Goal: Task Accomplishment & Management: Use online tool/utility

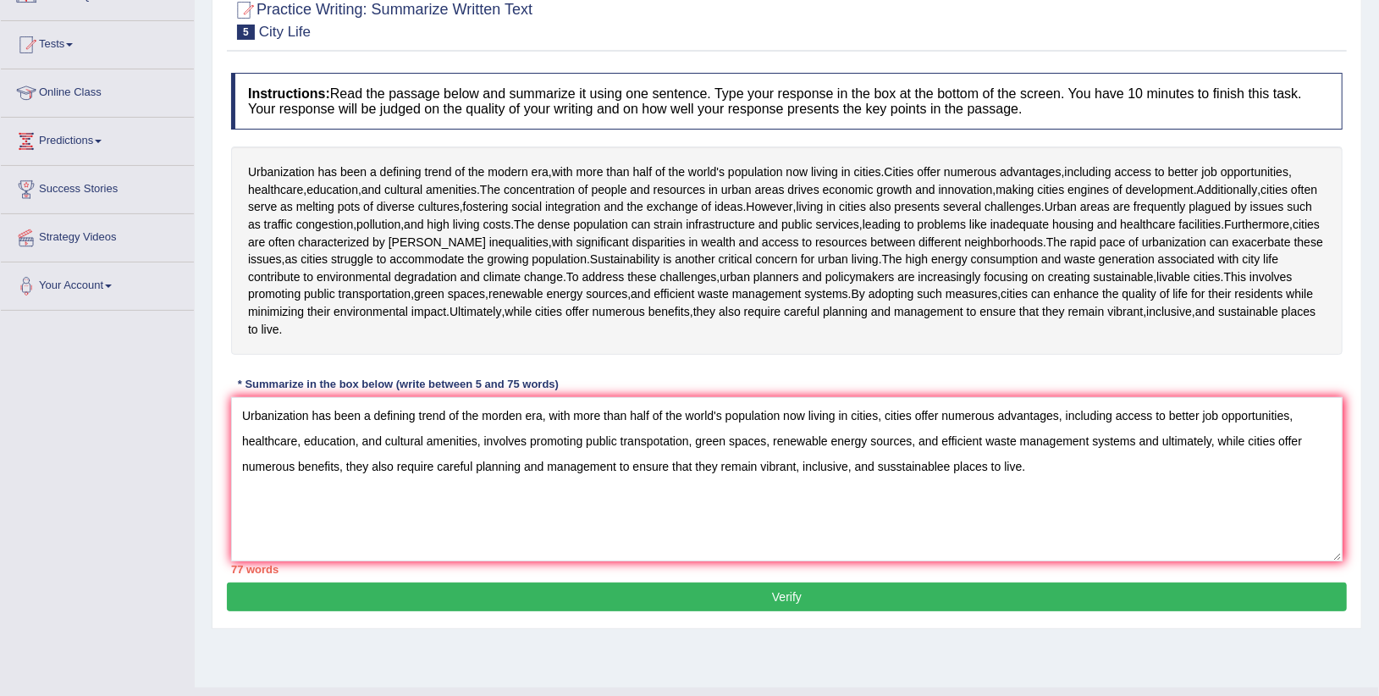
click at [1027, 466] on textarea "Urbanization has been a defining trend of the morden era, with more than half o…" at bounding box center [786, 479] width 1111 height 164
click at [1187, 19] on div at bounding box center [786, 19] width 1111 height 52
click at [383, 392] on div "* Summarize in the box below (write between 5 and 75 words)" at bounding box center [398, 384] width 334 height 16
click at [1159, 440] on textarea "Urbanization has been a defining trend of the morden era, with more than half o…" at bounding box center [786, 479] width 1111 height 164
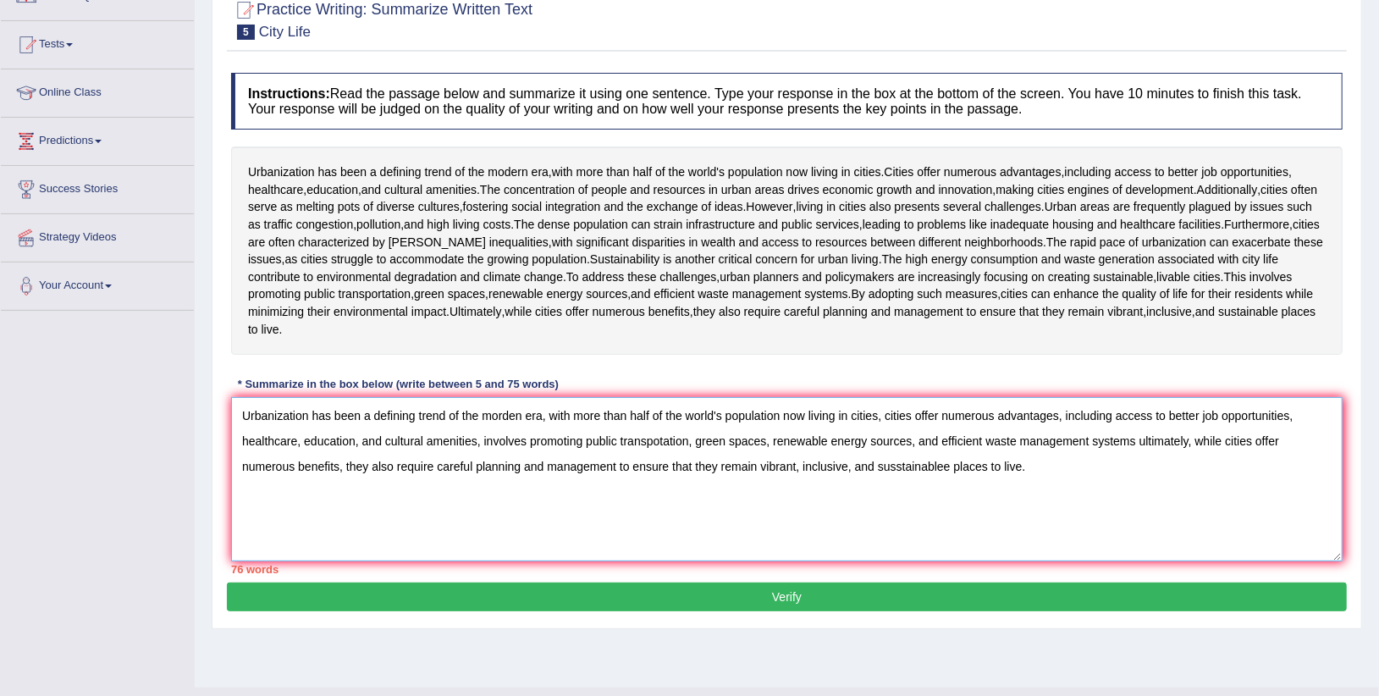
click at [542, 464] on textarea "Urbanization has been a defining trend of the morden era, with more than half o…" at bounding box center [786, 479] width 1111 height 164
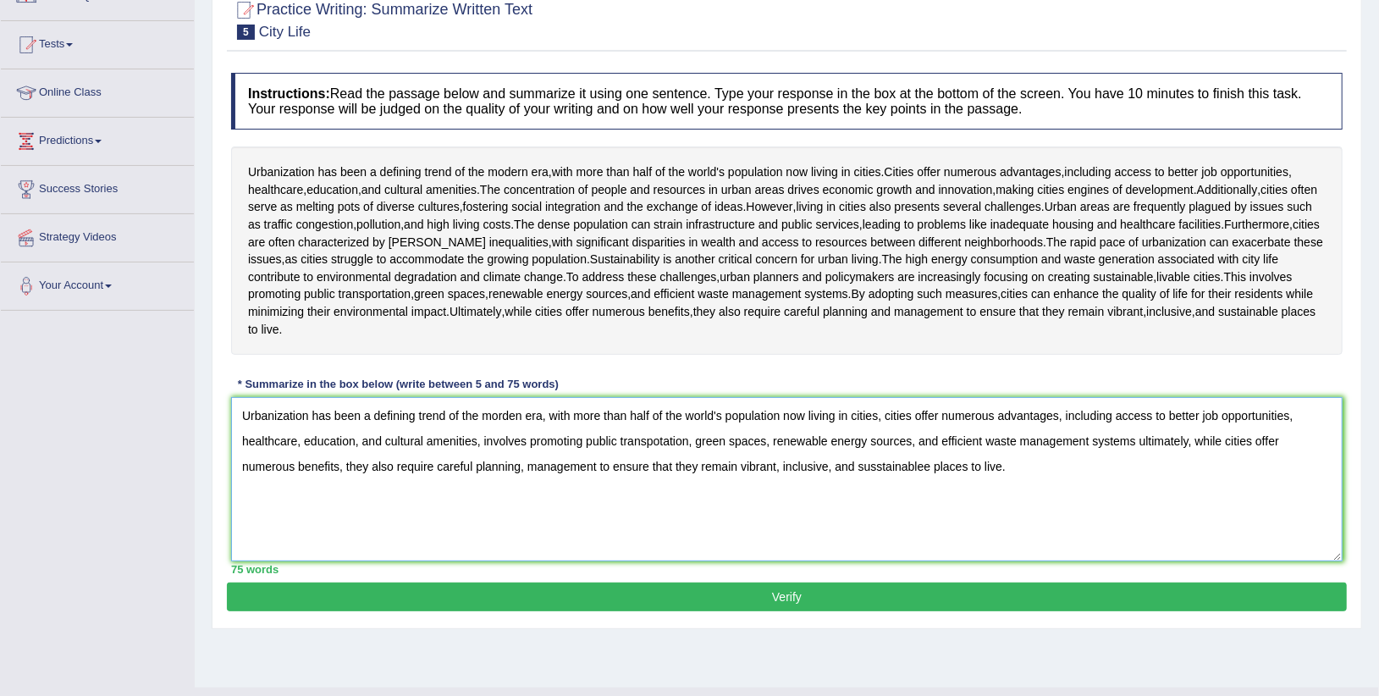
type textarea "Urbanization has been a defining trend of the morden era, with more than half o…"
click at [723, 608] on button "Verify" at bounding box center [787, 596] width 1120 height 29
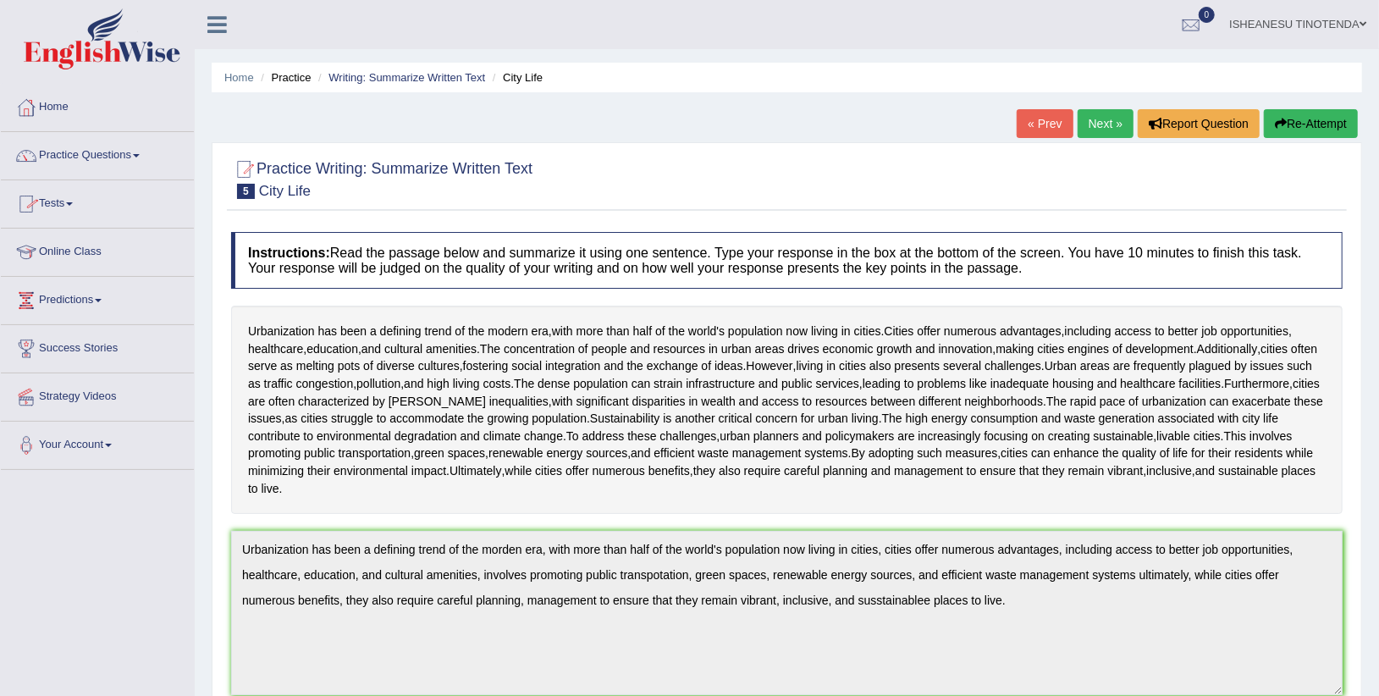
click at [136, 154] on link "Practice Questions" at bounding box center [97, 153] width 193 height 42
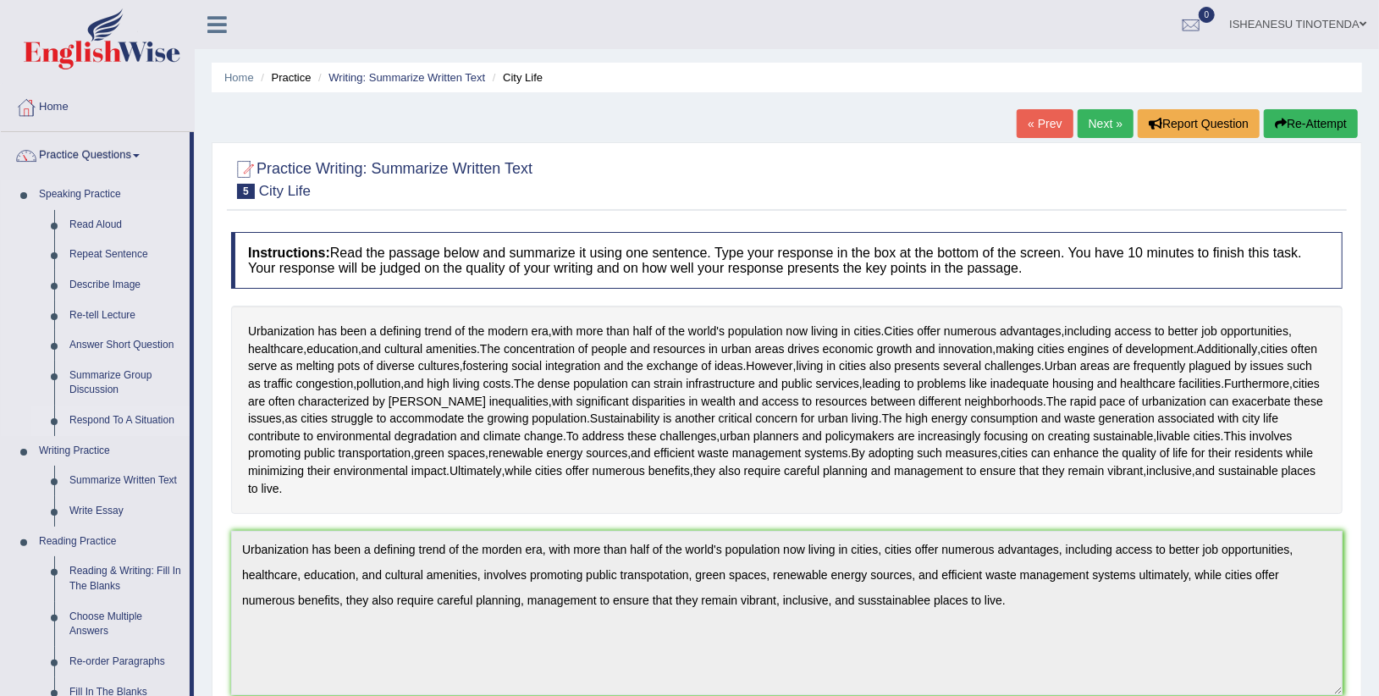
click at [87, 416] on link "Respond To A Situation" at bounding box center [126, 420] width 128 height 30
